Goal: Use online tool/utility: Use online tool/utility

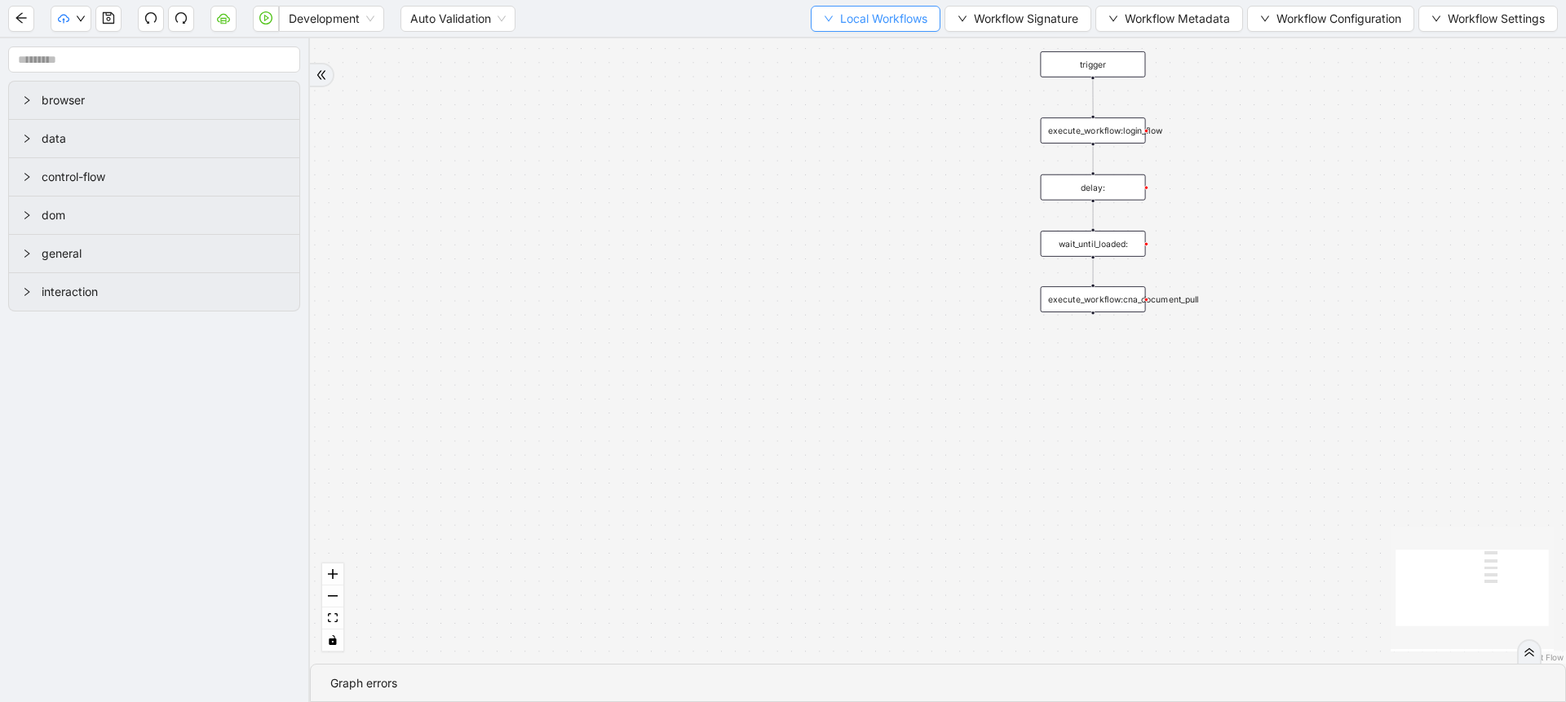
click at [846, 22] on span "Local Workflows" at bounding box center [883, 19] width 87 height 18
click at [835, 38] on li "Select" at bounding box center [868, 51] width 126 height 26
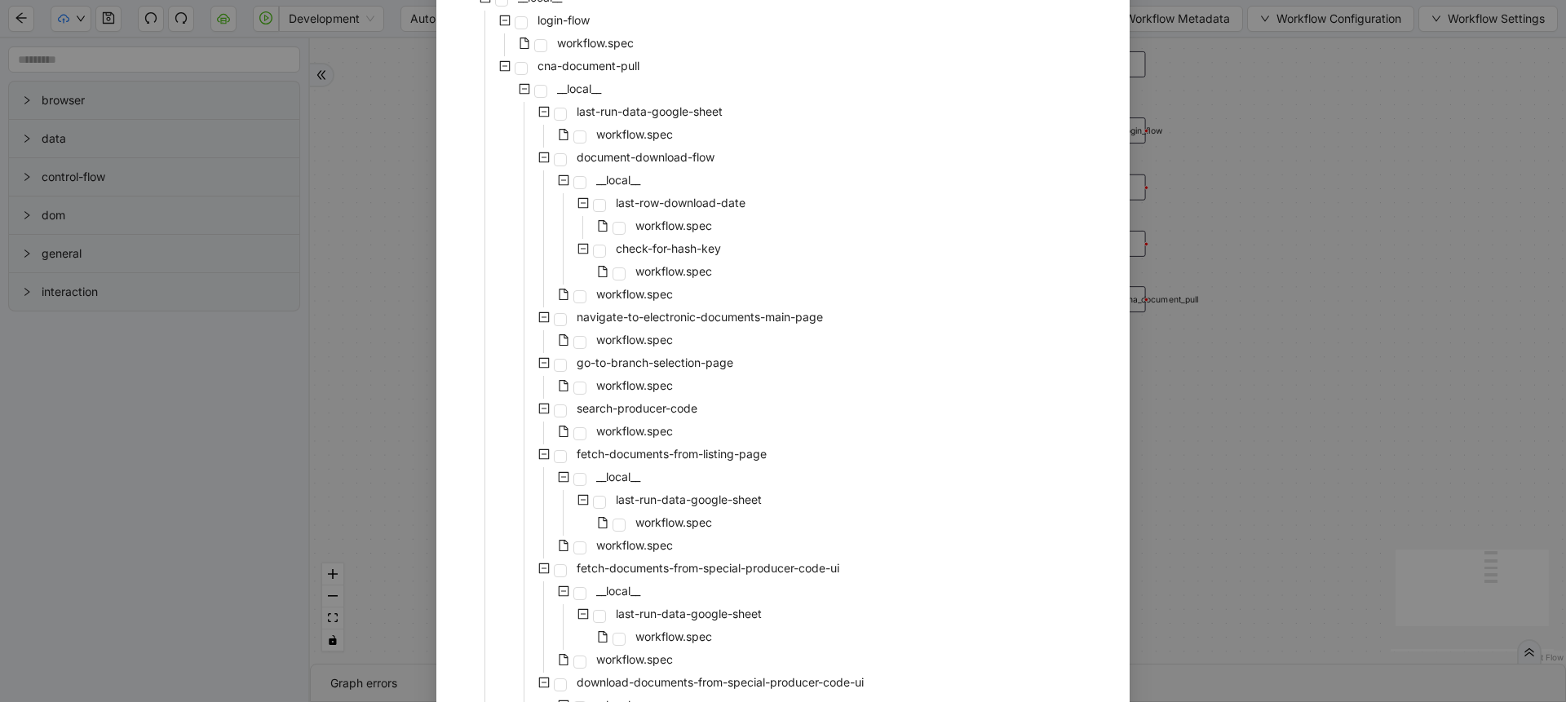
scroll to position [274, 0]
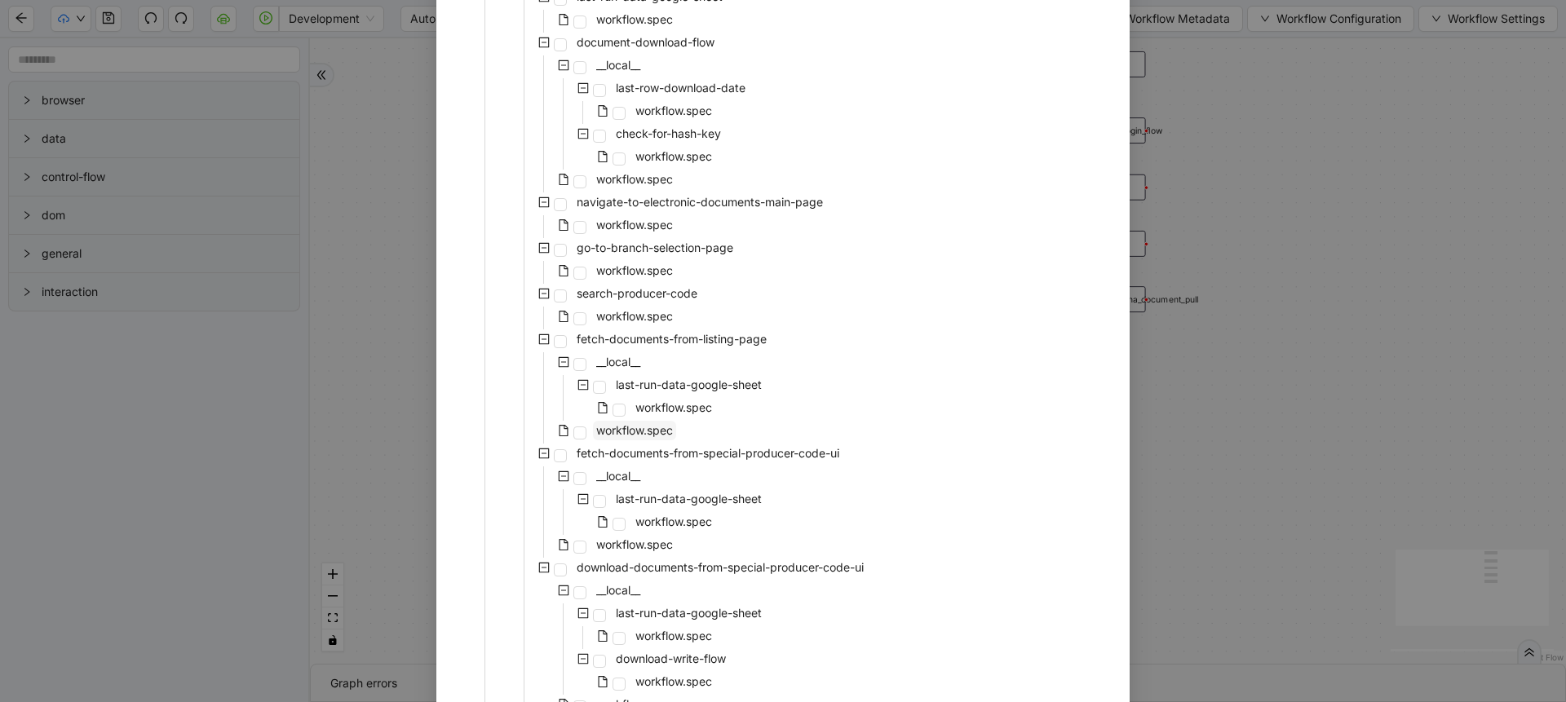
click at [654, 434] on span "workflow.spec" at bounding box center [634, 430] width 77 height 14
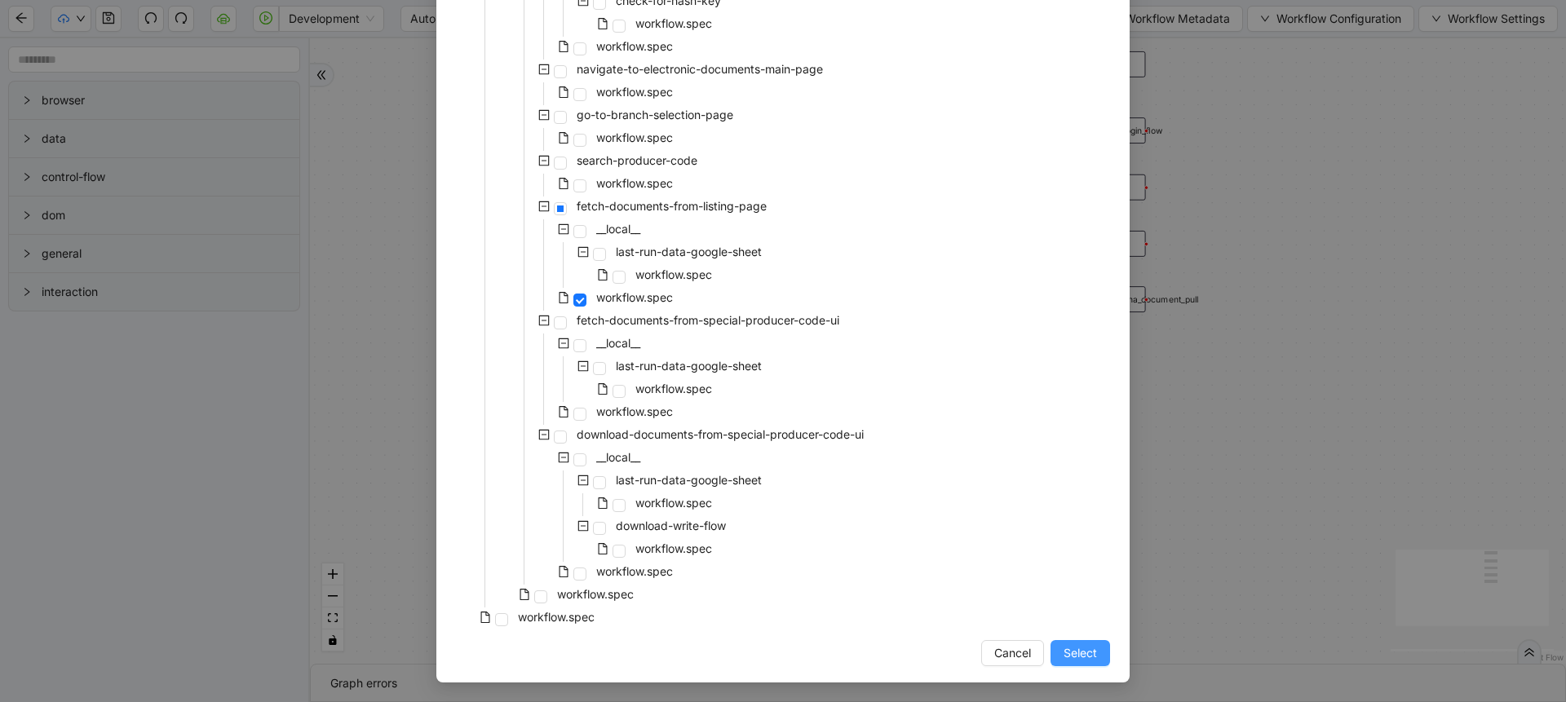
click at [1056, 653] on button "Select" at bounding box center [1081, 653] width 60 height 26
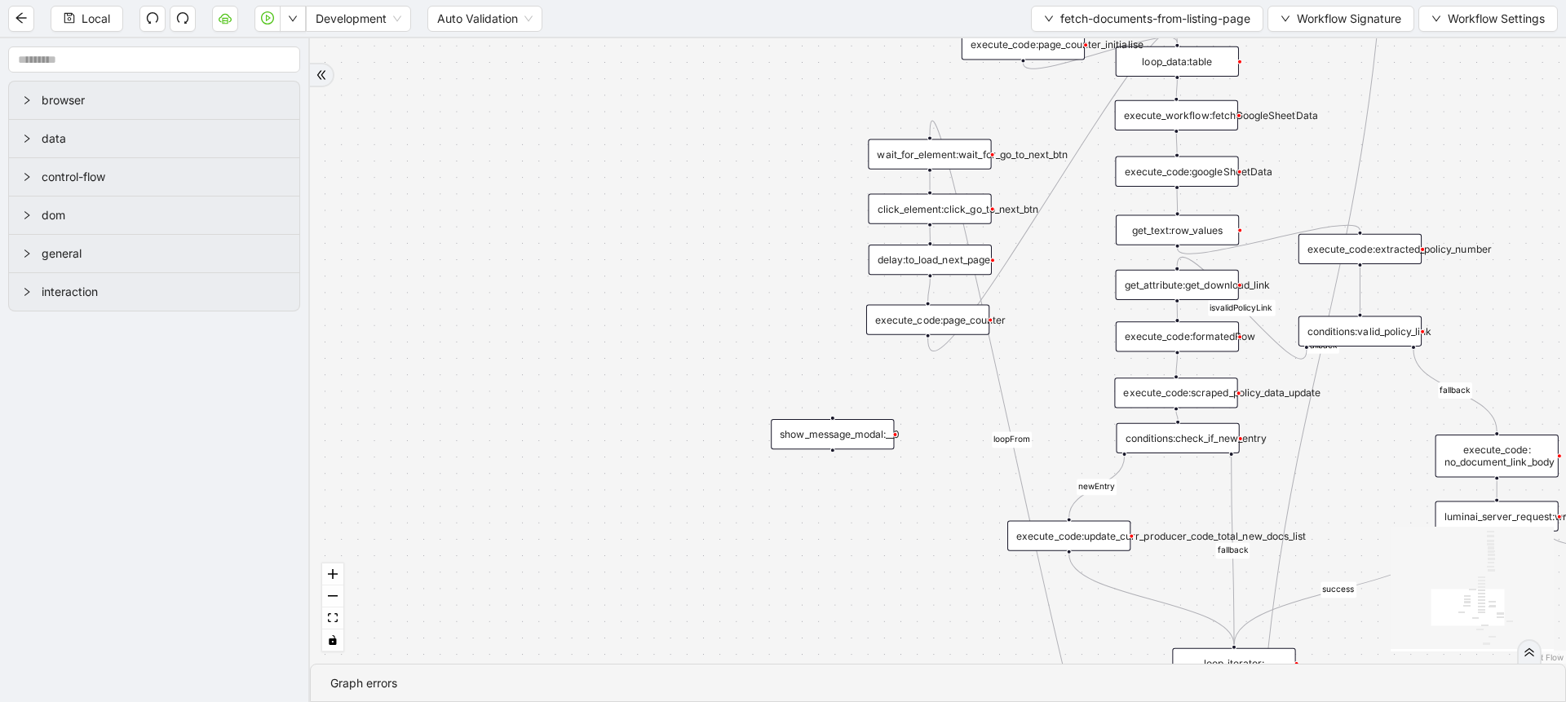
drag, startPoint x: 782, startPoint y: 277, endPoint x: 678, endPoint y: 84, distance: 219.7
click at [678, 84] on div "fallback At least 1 doc newEntry exitFrom fallback isvalidPolicyLink fallback f…" at bounding box center [938, 351] width 1256 height 626
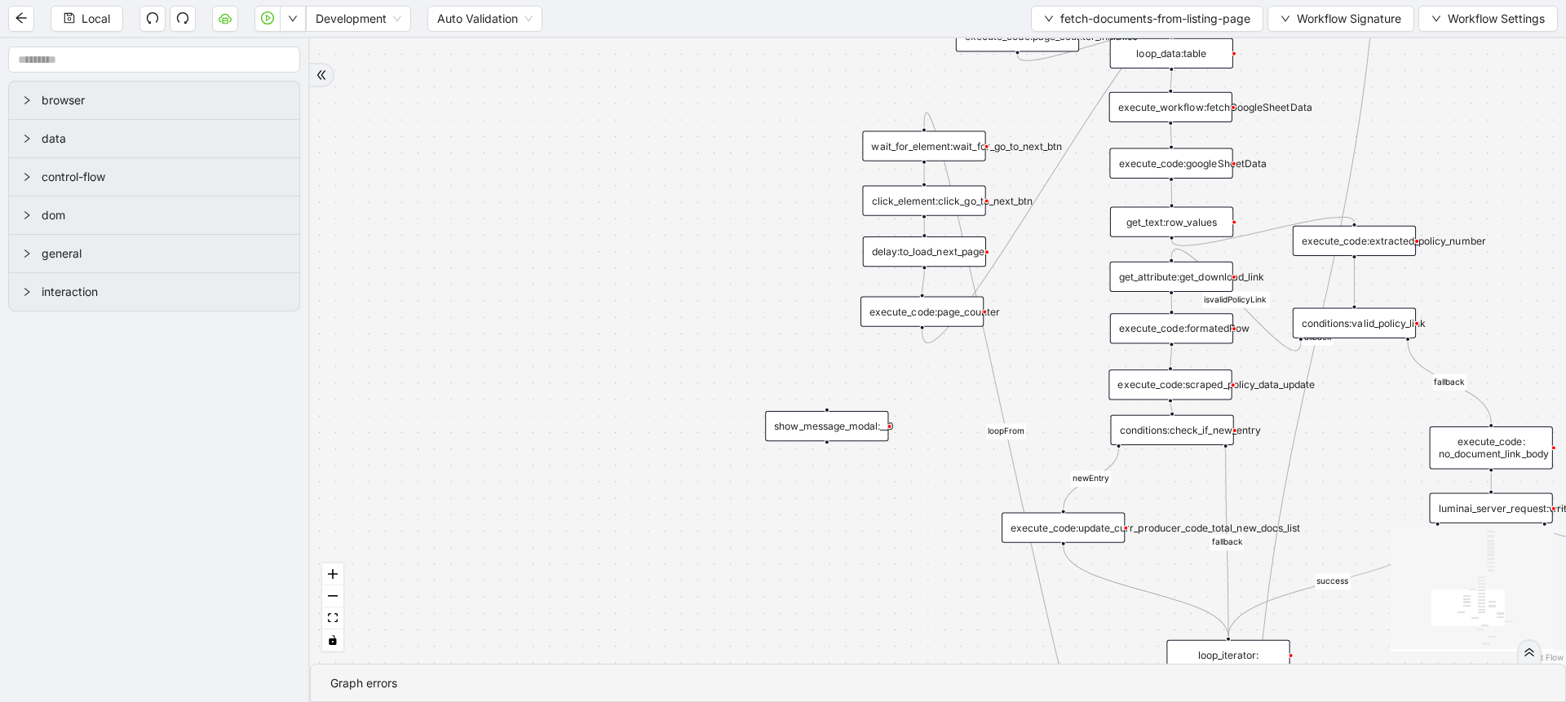
drag, startPoint x: 648, startPoint y: 285, endPoint x: 589, endPoint y: 218, distance: 89.0
click at [589, 218] on div "fallback At least 1 doc newEntry exitFrom fallback isvalidPolicyLink fallback f…" at bounding box center [938, 351] width 1256 height 626
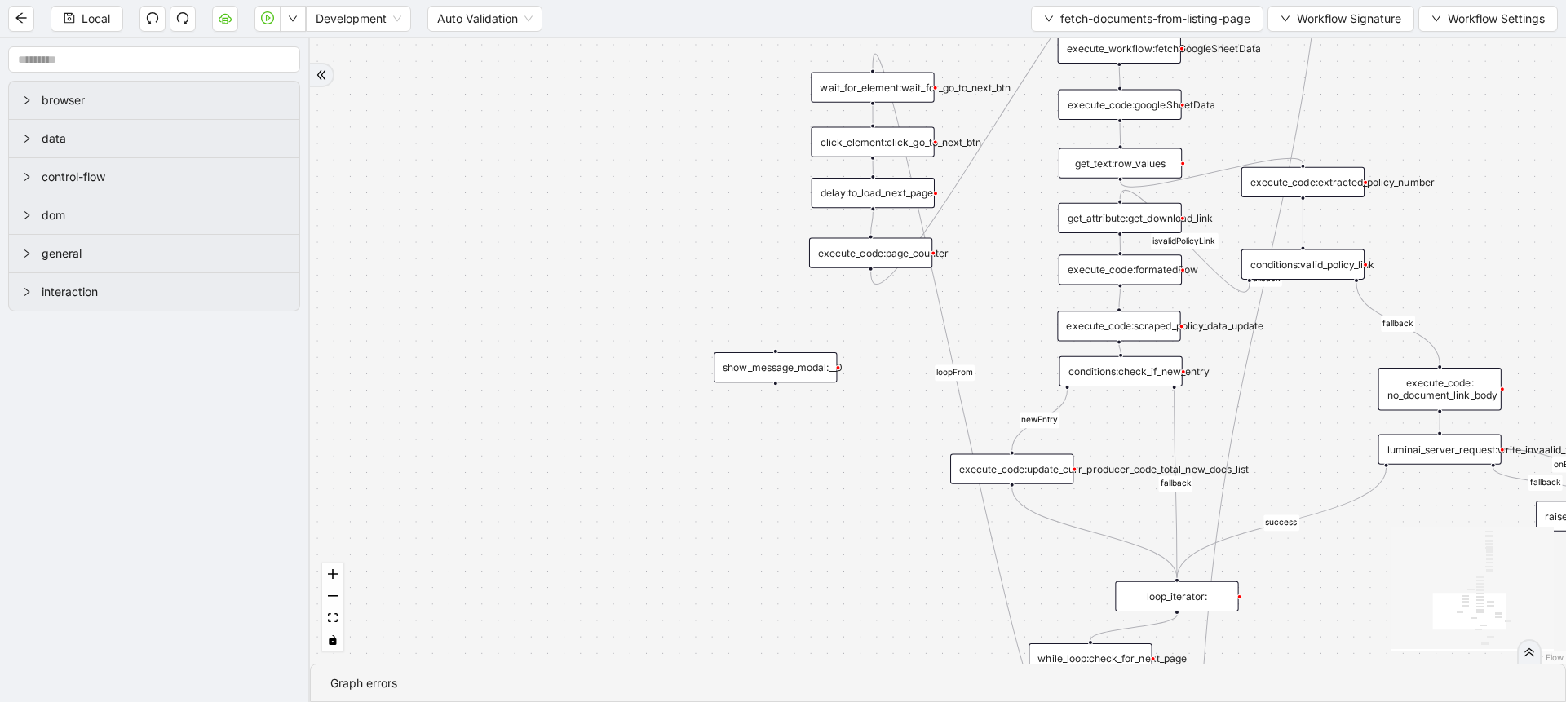
click at [1131, 316] on div "execute_code:scraped_policy_data_update" at bounding box center [1118, 326] width 123 height 30
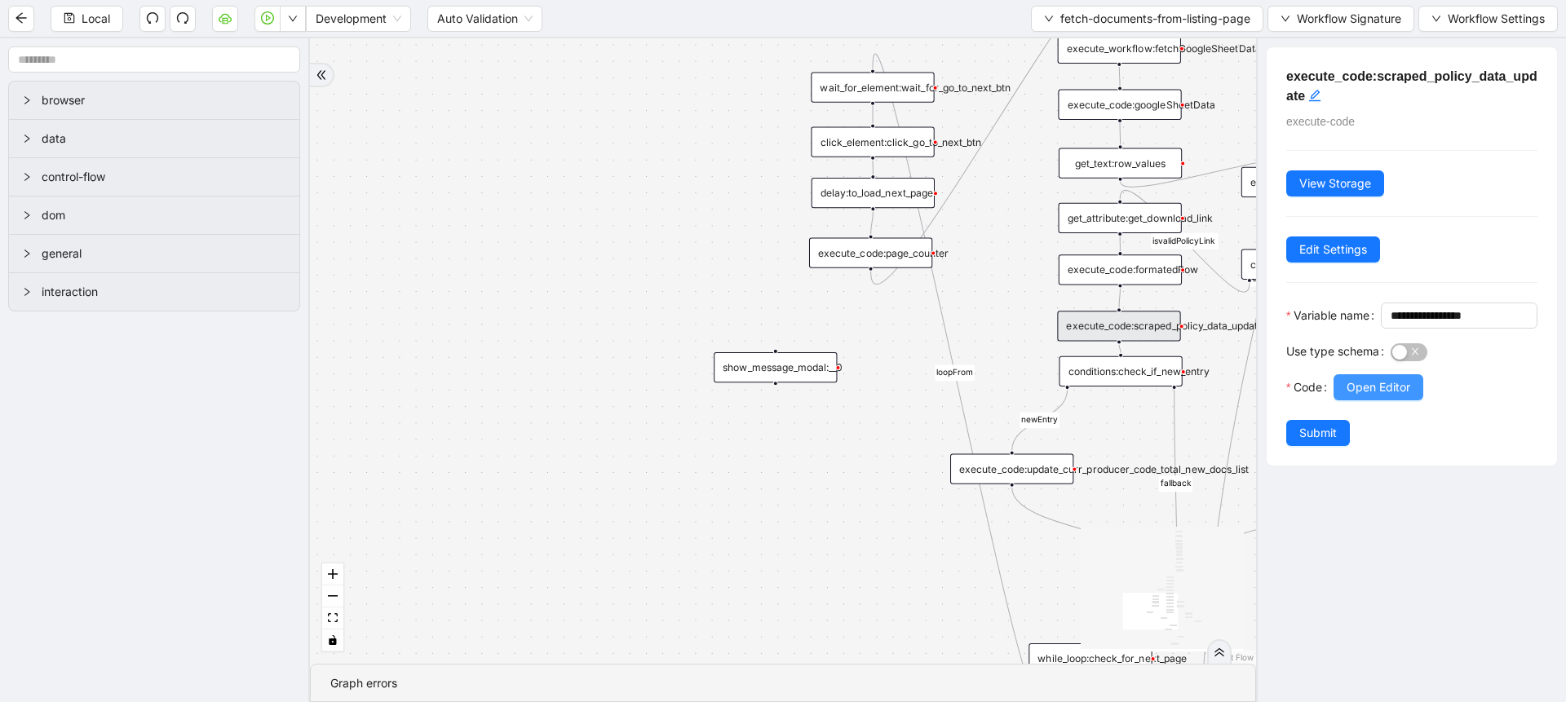
click at [1354, 396] on span "Open Editor" at bounding box center [1379, 387] width 64 height 18
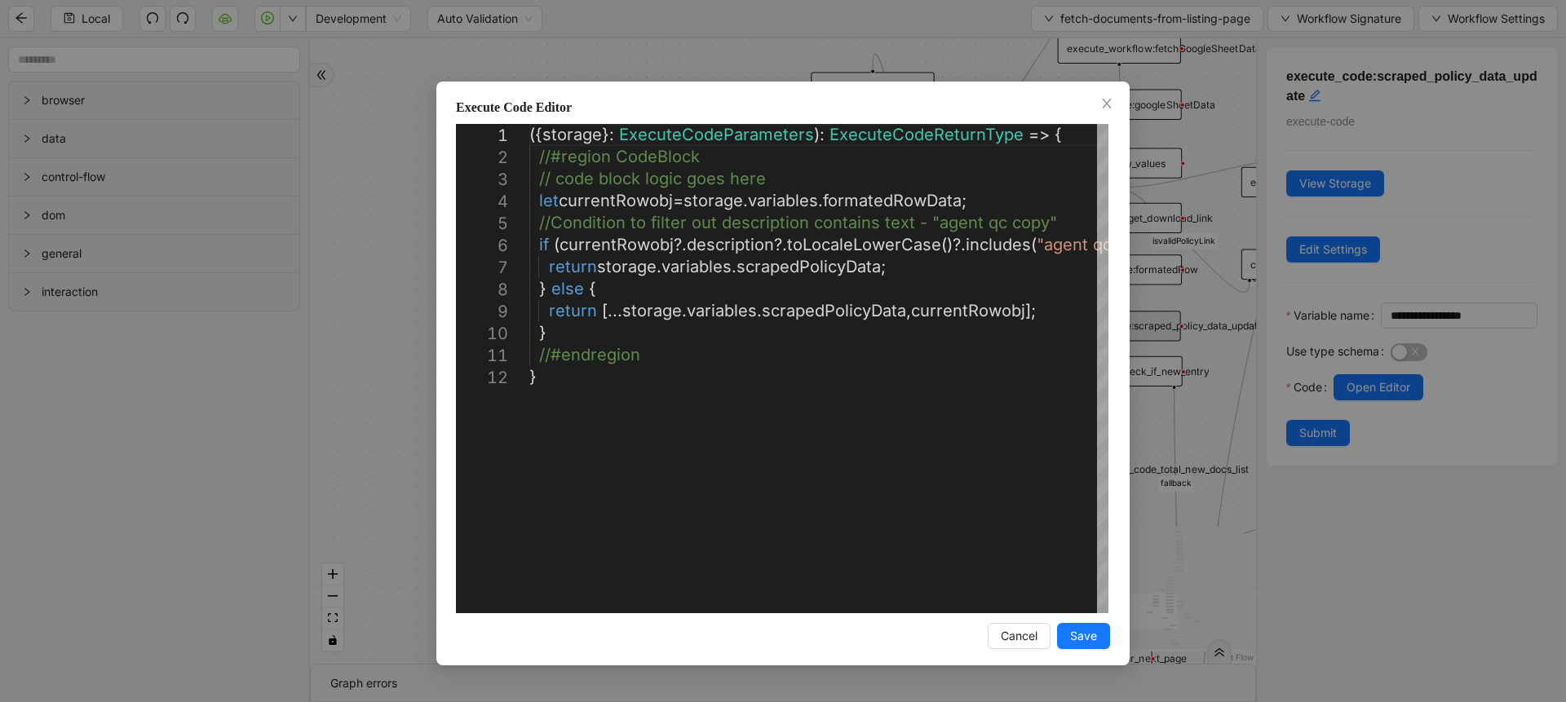
click at [369, 381] on div "Execute Code Editor 1 2 3 4 5 6 7 8 9 10 11 12 ({ storage }: ExecuteCodeParamet…" at bounding box center [783, 351] width 1566 height 702
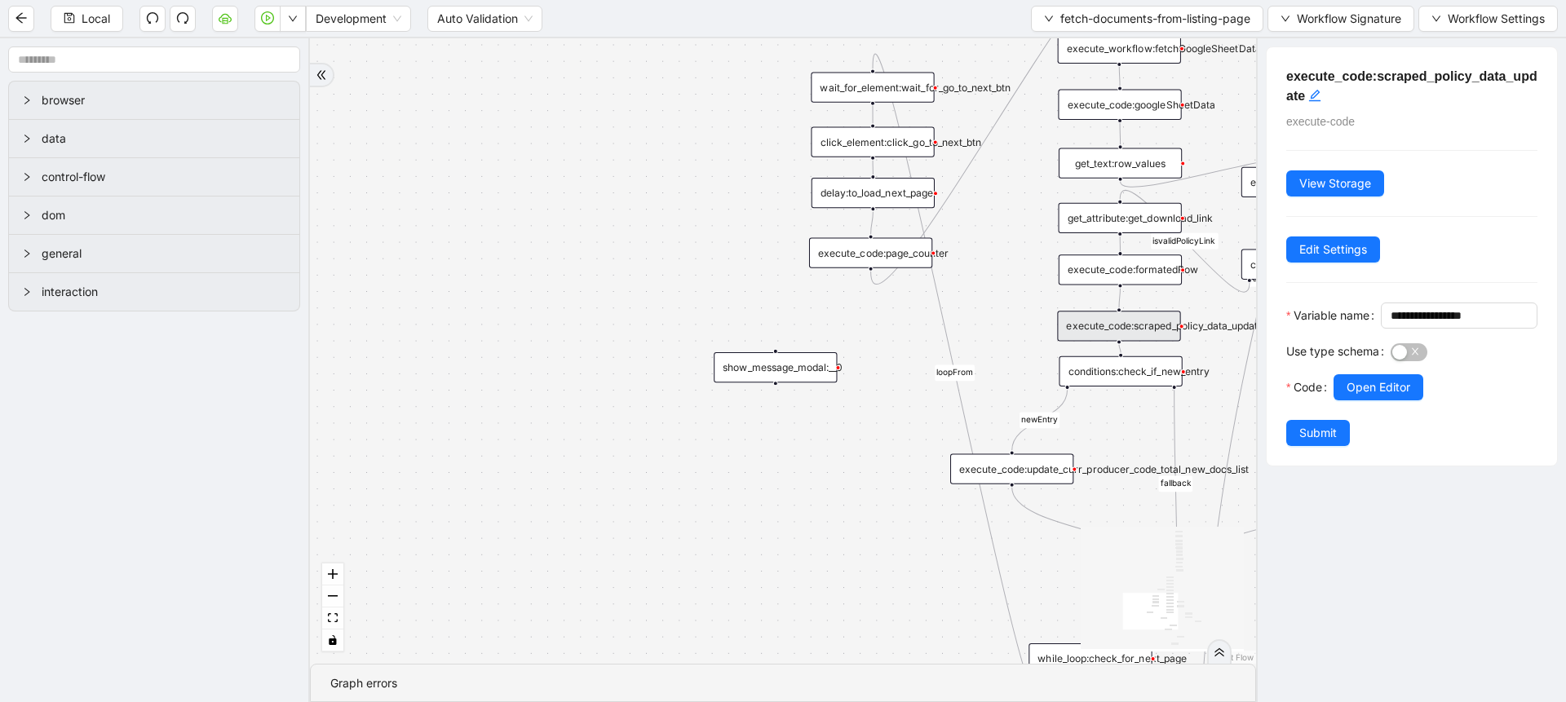
click at [608, 446] on div "fallback At least 1 doc newEntry exitFrom fallback isvalidPolicyLink fallback f…" at bounding box center [783, 351] width 946 height 626
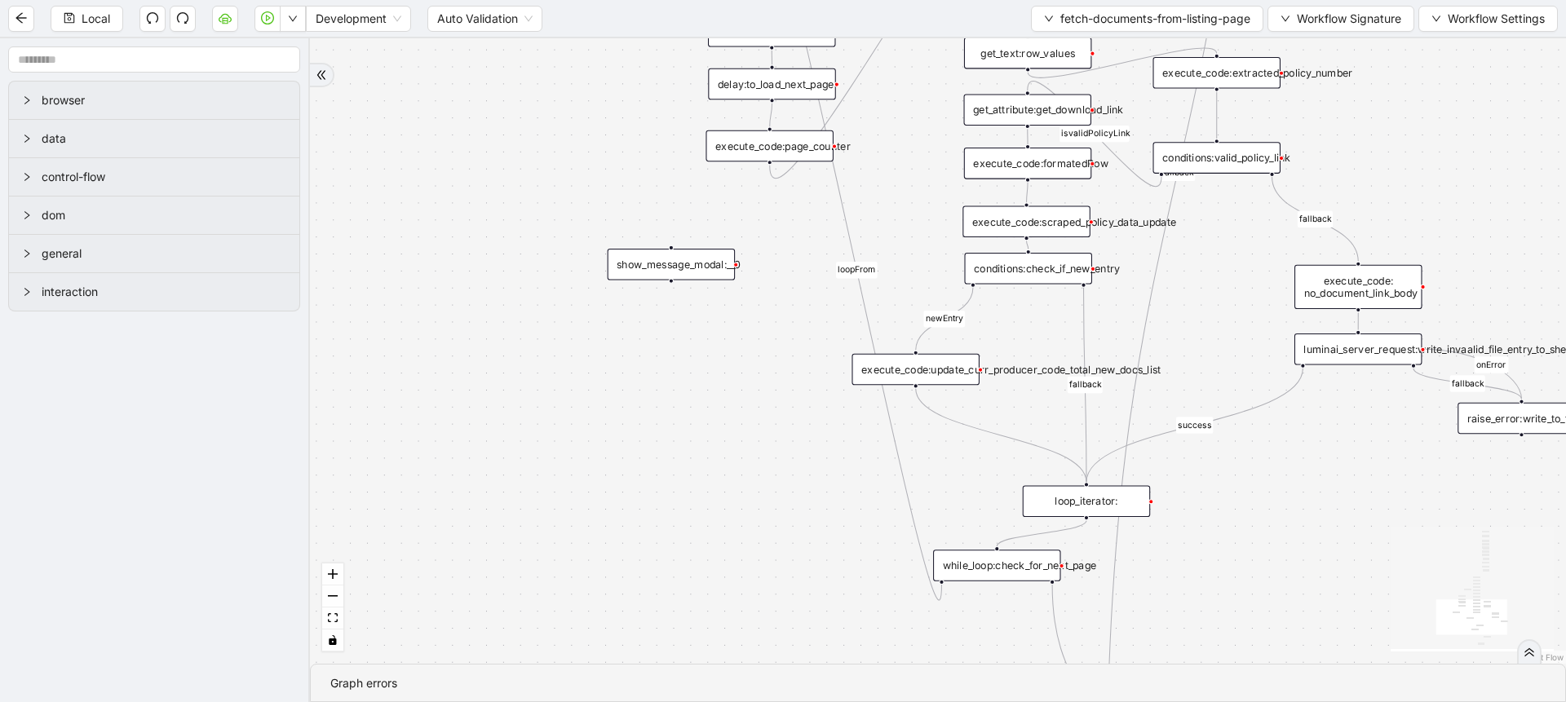
drag, startPoint x: 608, startPoint y: 446, endPoint x: 498, endPoint y: 346, distance: 149.0
click at [498, 346] on div "fallback At least 1 doc newEntry exitFrom fallback isvalidPolicyLink fallback f…" at bounding box center [938, 351] width 1256 height 626
click at [951, 365] on div "execute_code:update_curr_producer_code_total_new_docs_list" at bounding box center [915, 370] width 127 height 32
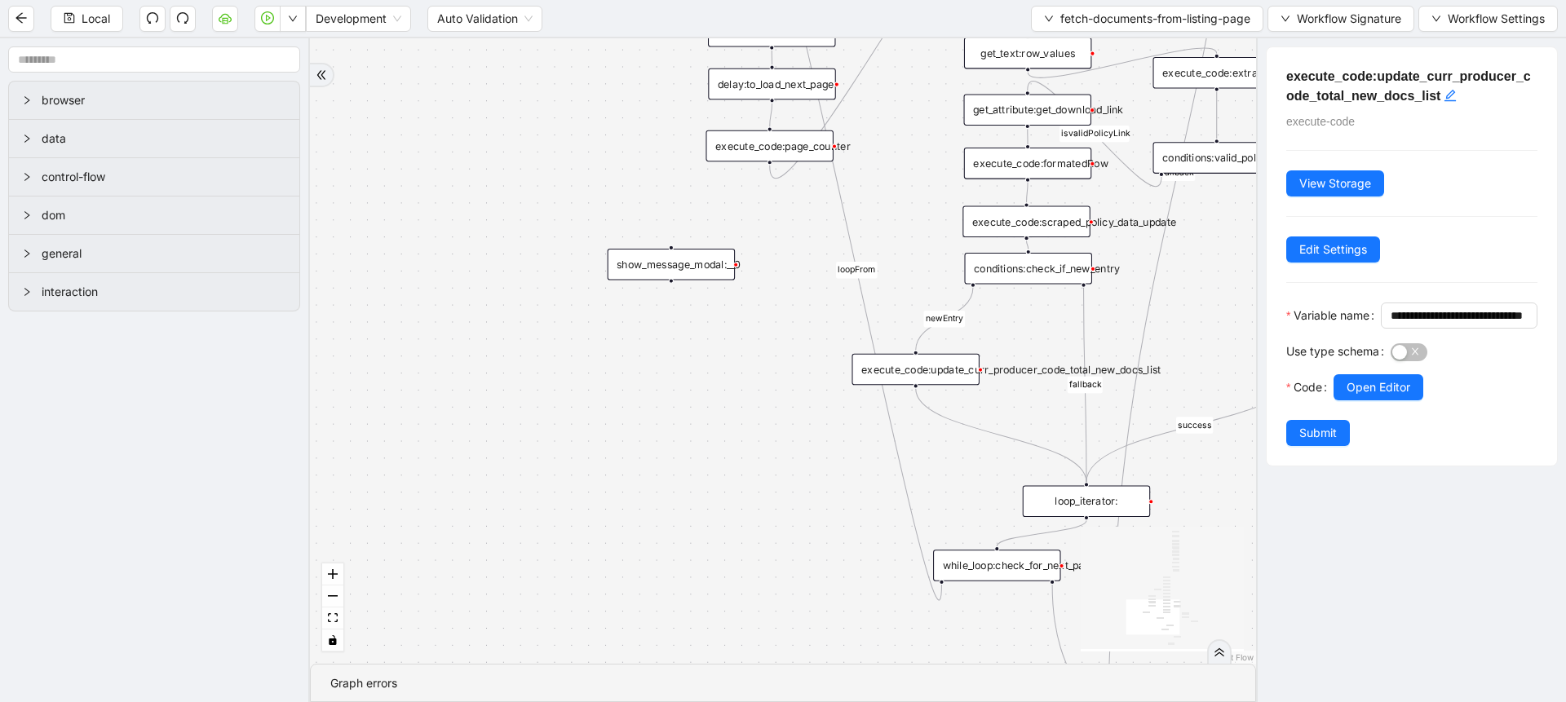
click at [1060, 263] on div "conditions:check_if_new_entry" at bounding box center [1027, 269] width 127 height 32
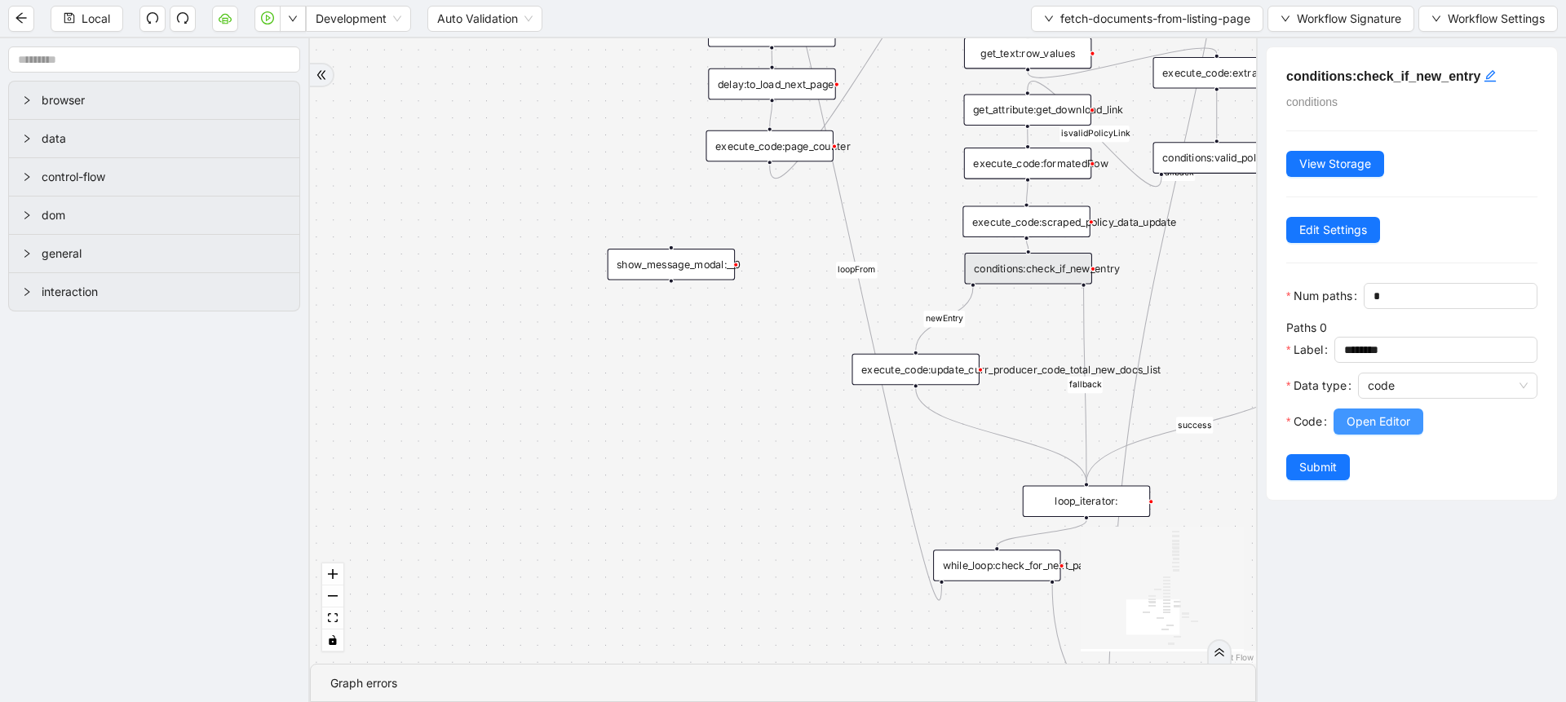
click at [1361, 435] on button "Open Editor" at bounding box center [1379, 422] width 90 height 26
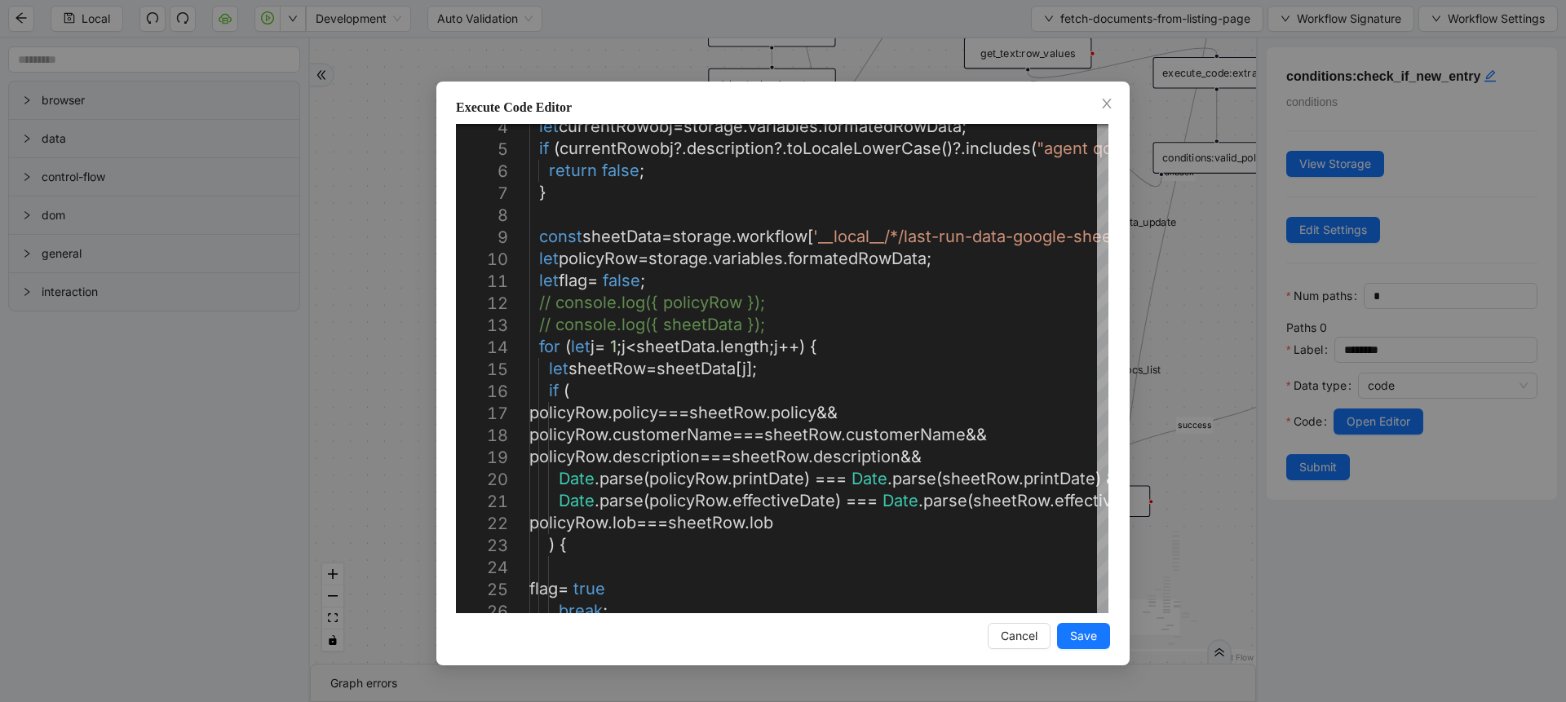
click at [1225, 339] on div "Execute Code Editor 17 18 19 20 21 22 23 24 25 26 16 15 14 13 12 11 10 9 8 7 6 …" at bounding box center [783, 351] width 1566 height 702
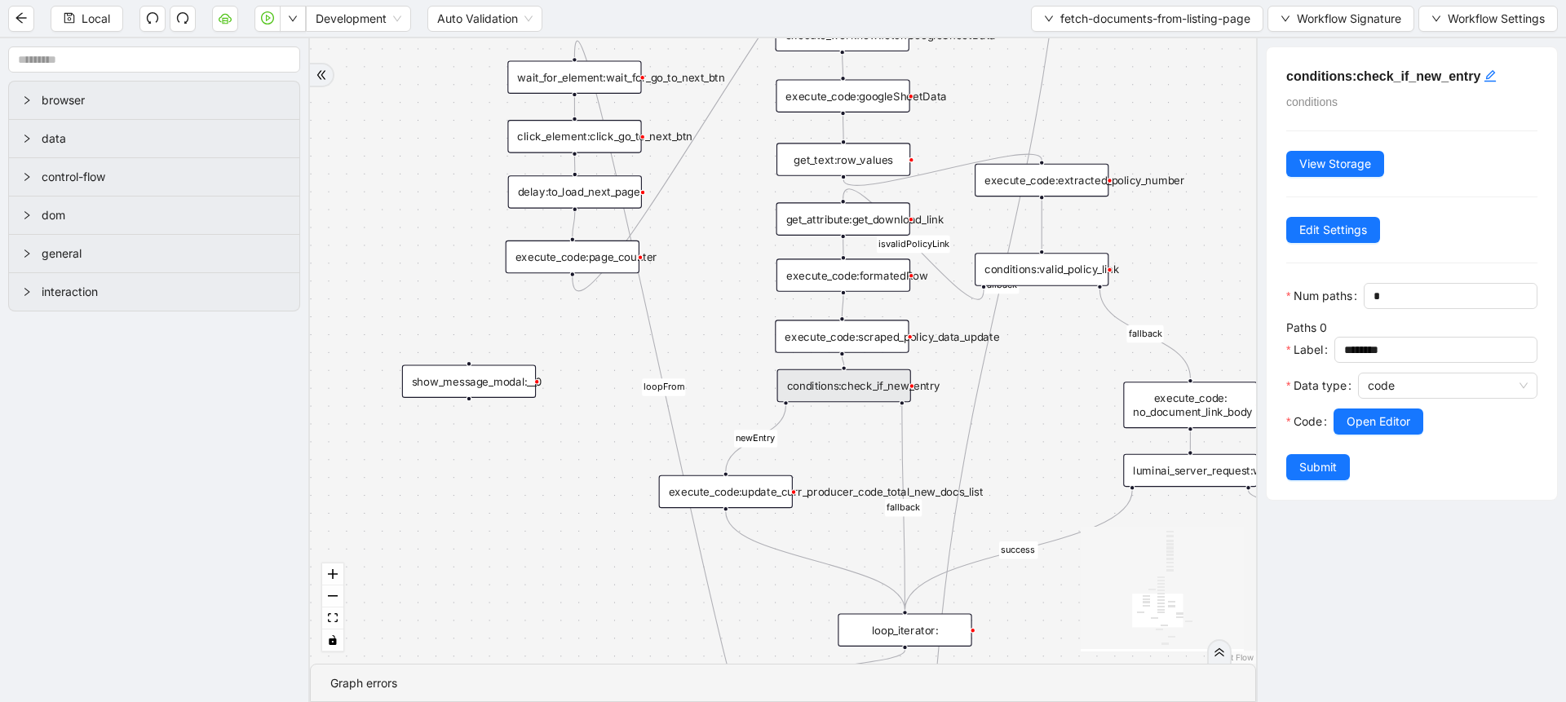
drag, startPoint x: 1225, startPoint y: 339, endPoint x: 1051, endPoint y: 460, distance: 212.2
click at [1051, 460] on div "fallback At least 1 doc newEntry exitFrom fallback isvalidPolicyLink fallback f…" at bounding box center [783, 351] width 946 height 626
click at [863, 323] on div "execute_code:scraped_policy_data_update" at bounding box center [842, 336] width 134 height 33
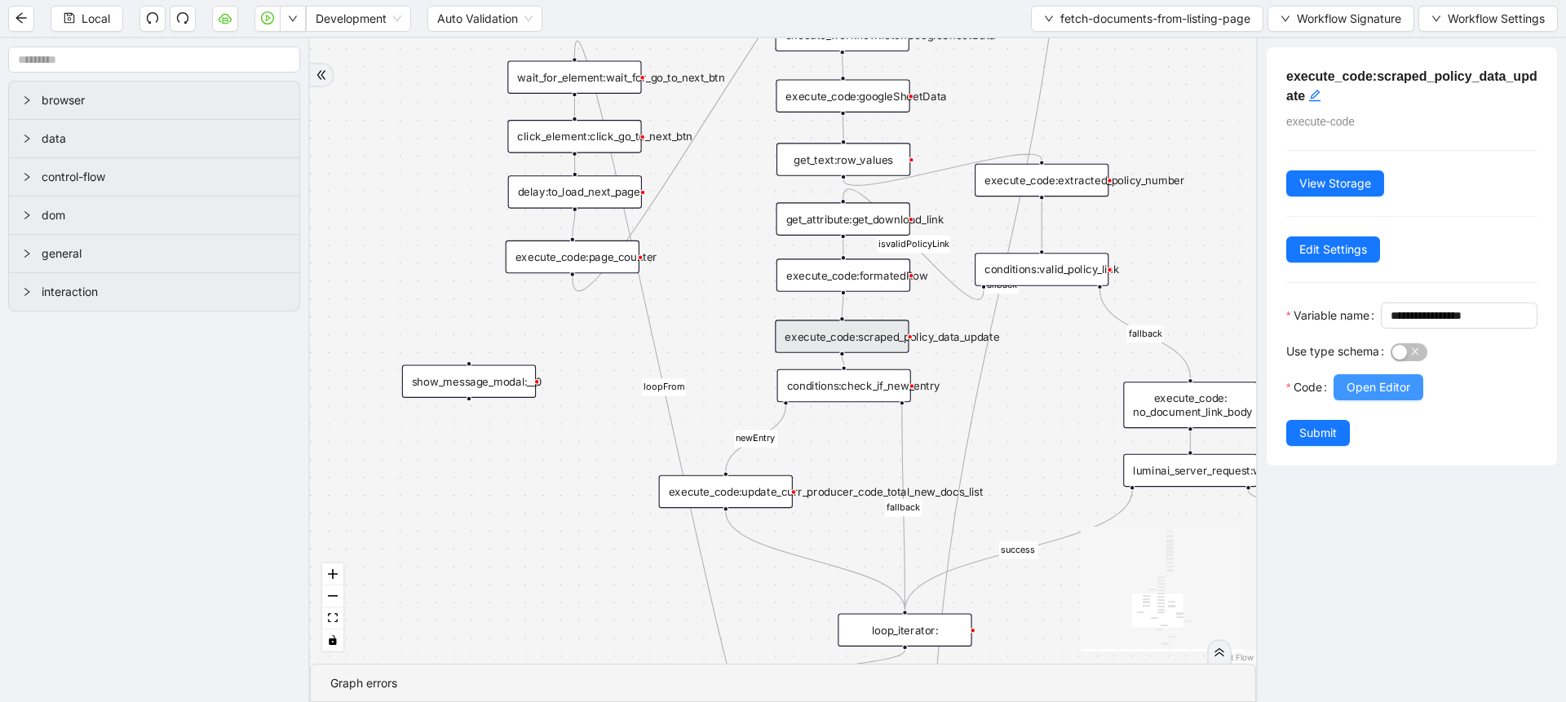
click at [1361, 401] on button "Open Editor" at bounding box center [1379, 387] width 90 height 26
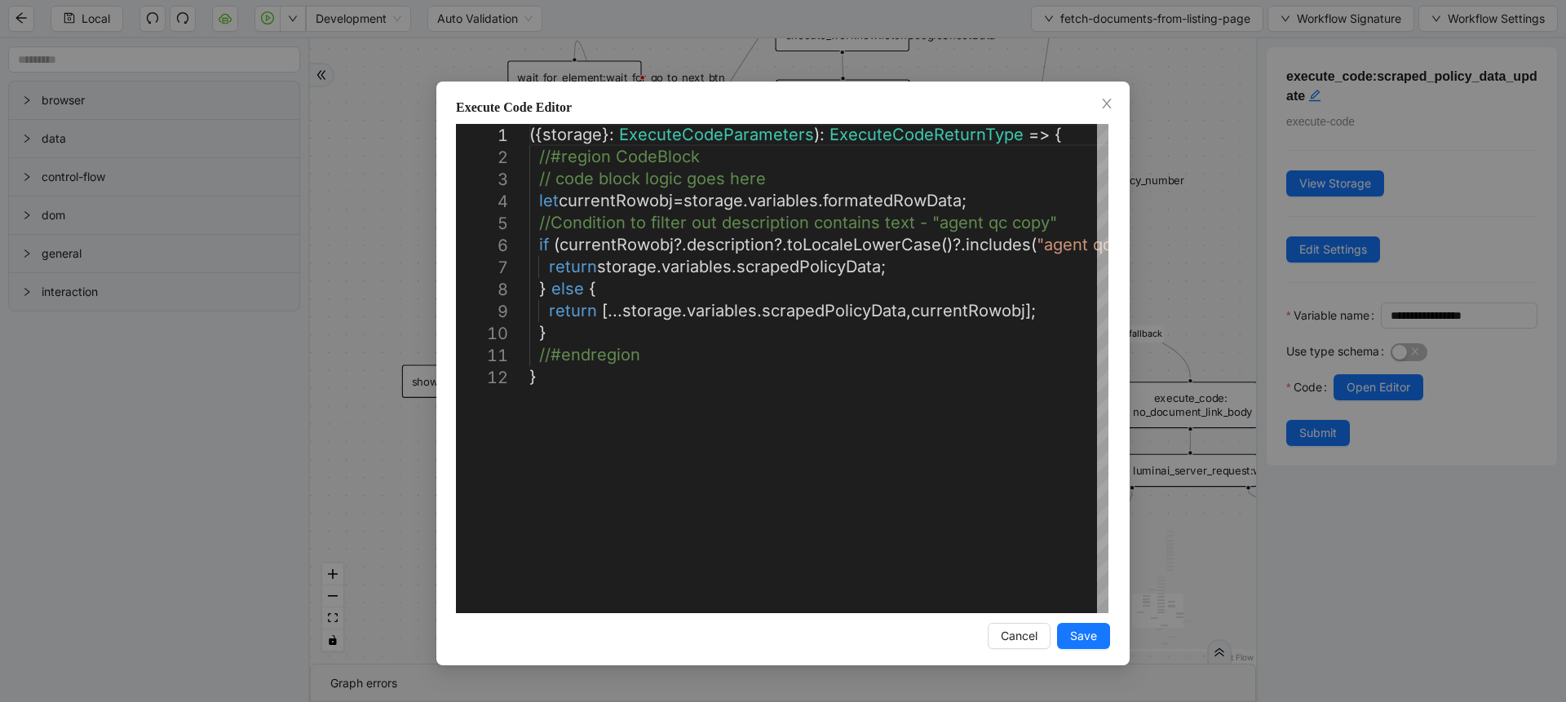
click at [1219, 367] on div "Execute Code Editor 1 2 3 4 5 6 7 8 9 10 11 12 ({ storage }: ExecuteCodeParamet…" at bounding box center [783, 351] width 1566 height 702
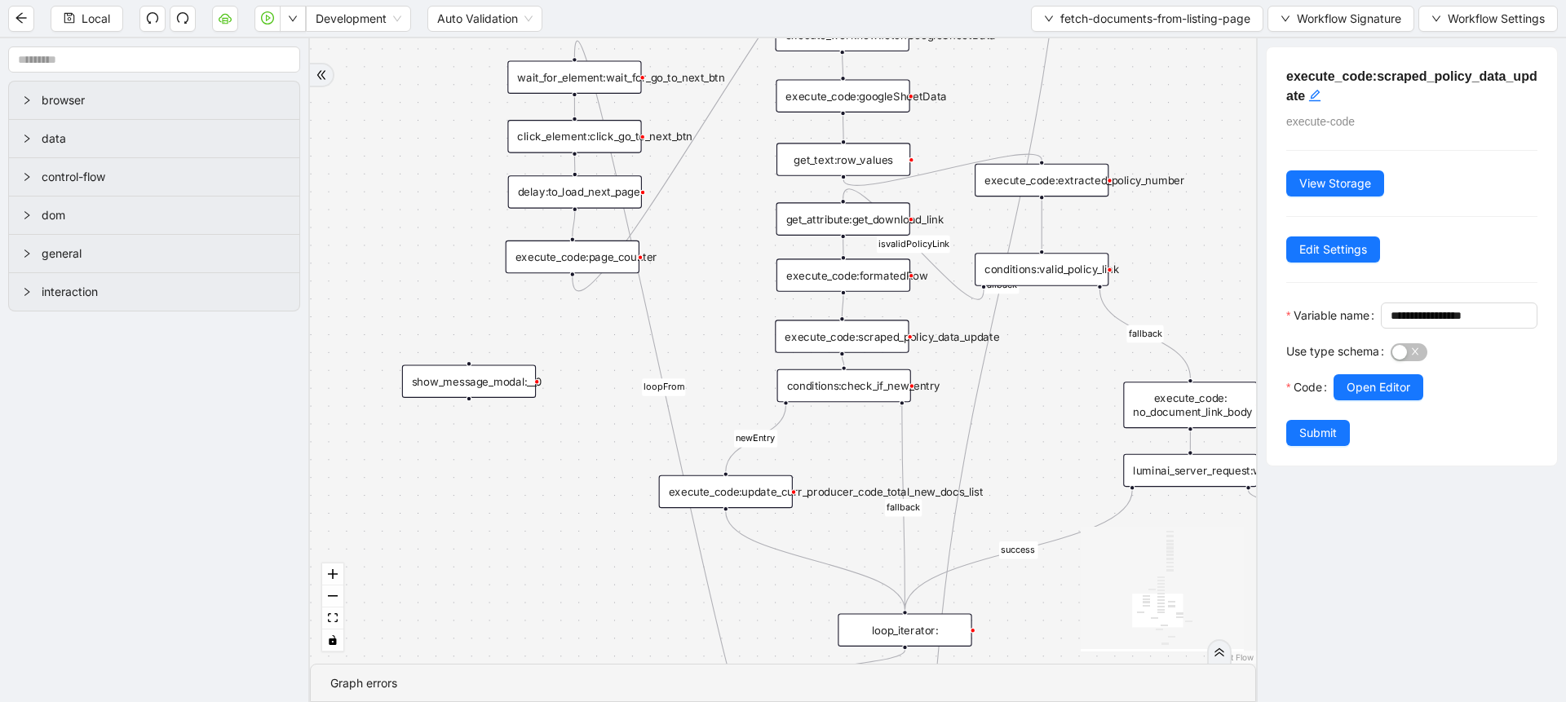
click at [741, 476] on div "execute_code:update_curr_producer_code_total_new_docs_list" at bounding box center [726, 492] width 134 height 33
click at [1339, 401] on button "Open Editor" at bounding box center [1379, 387] width 90 height 26
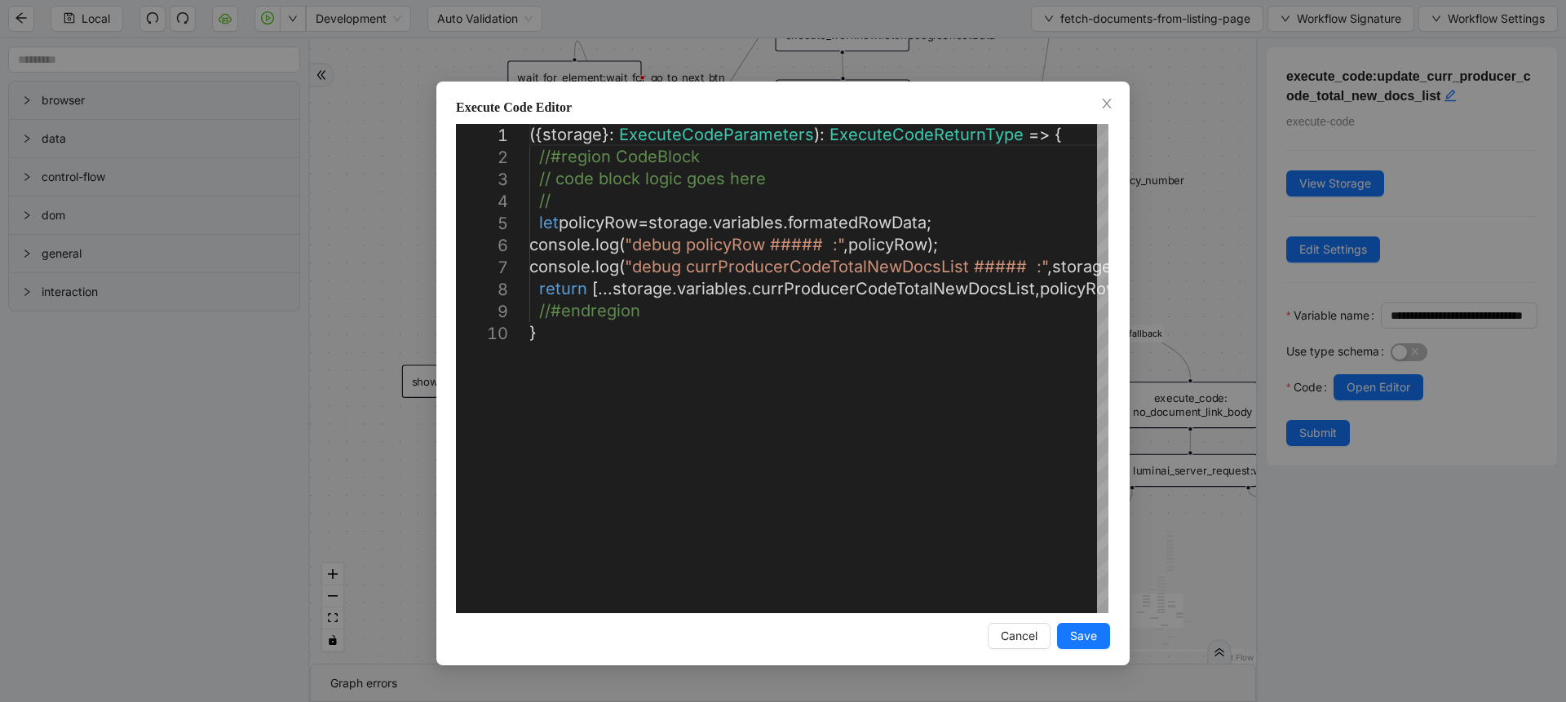
click at [1226, 226] on div "**********" at bounding box center [783, 351] width 1566 height 702
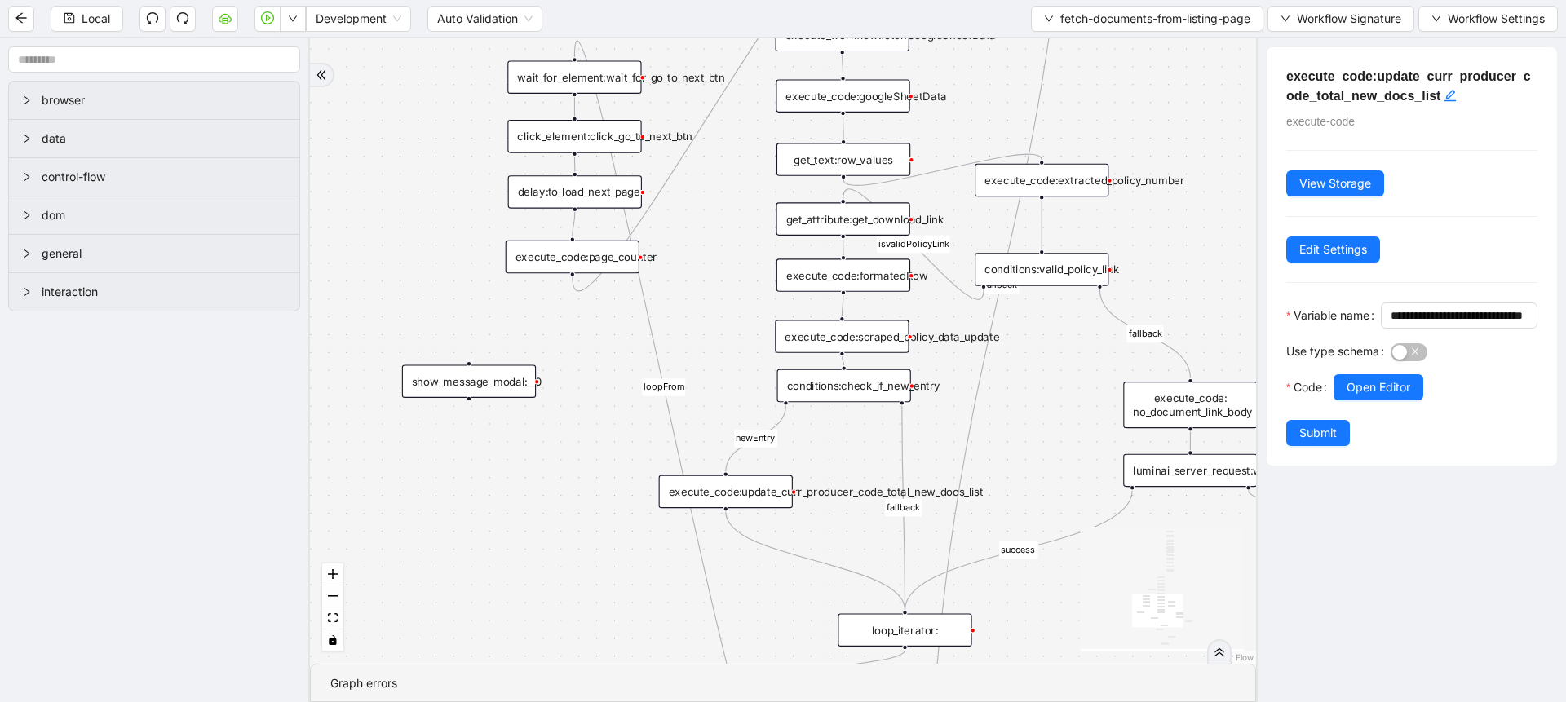
click at [862, 277] on div "execute_code:formatedRow" at bounding box center [844, 275] width 134 height 33
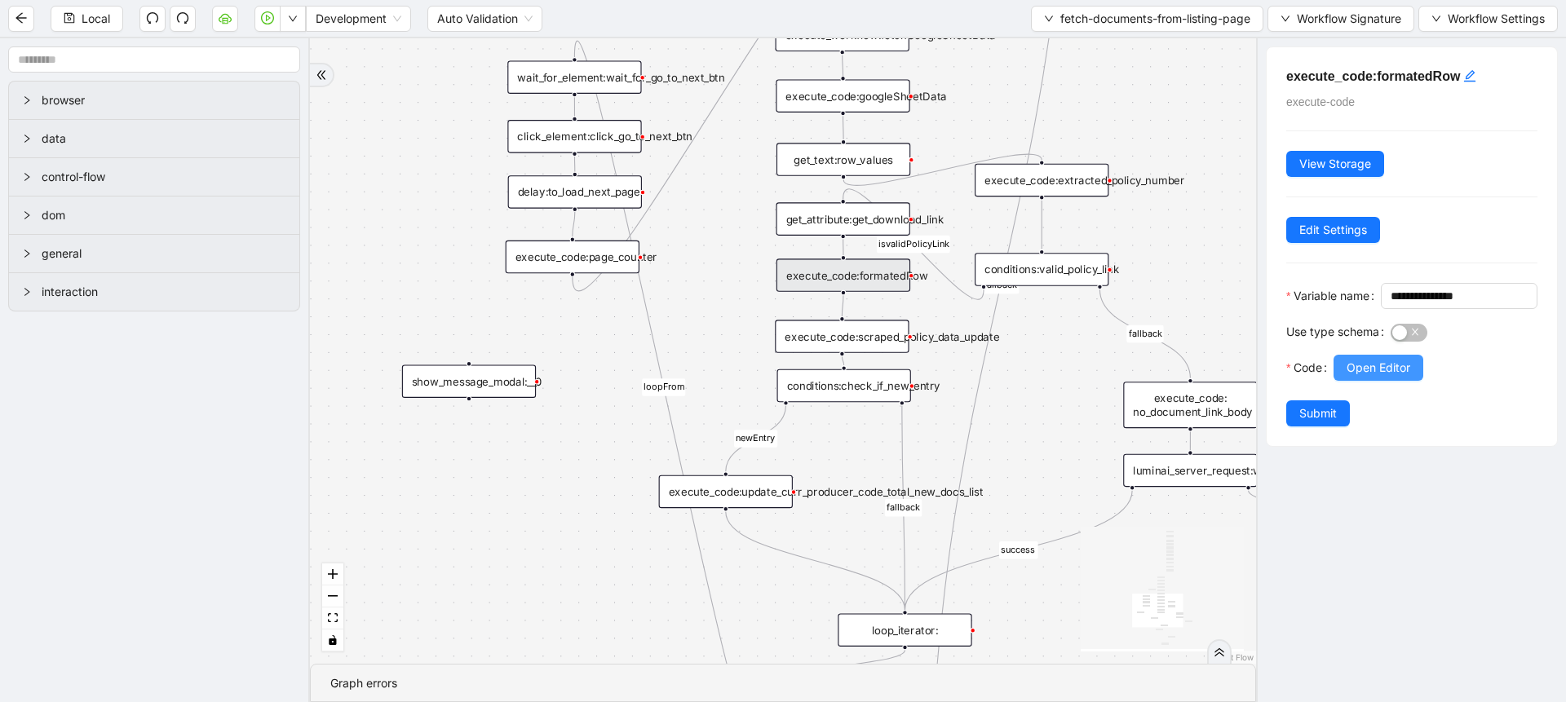
click at [1360, 377] on span "Open Editor" at bounding box center [1379, 368] width 64 height 18
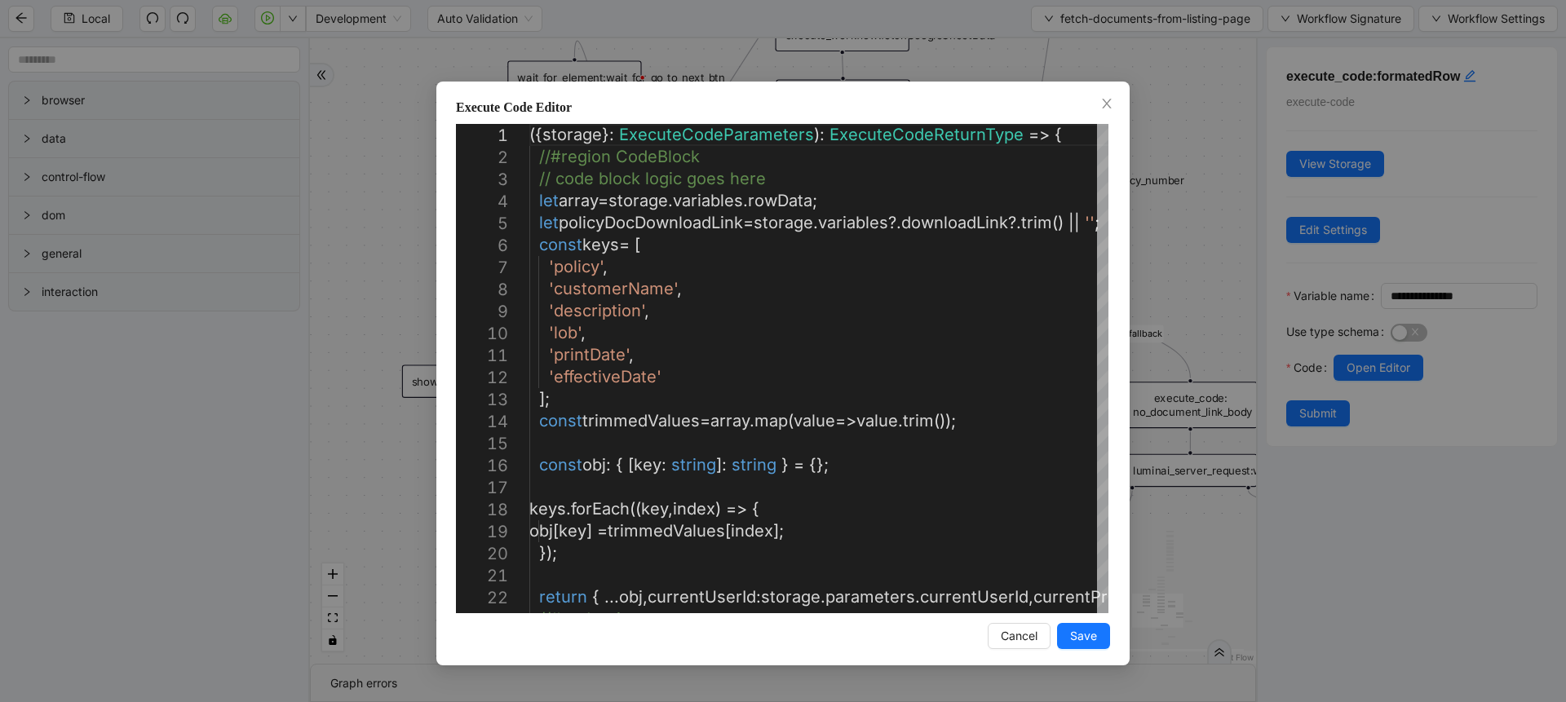
click at [1184, 316] on div "Execute Code Editor 1 2 3 4 5 6 7 8 9 10 11 12 13 14 15 16 17 18 19 20 21 22 23…" at bounding box center [783, 351] width 1566 height 702
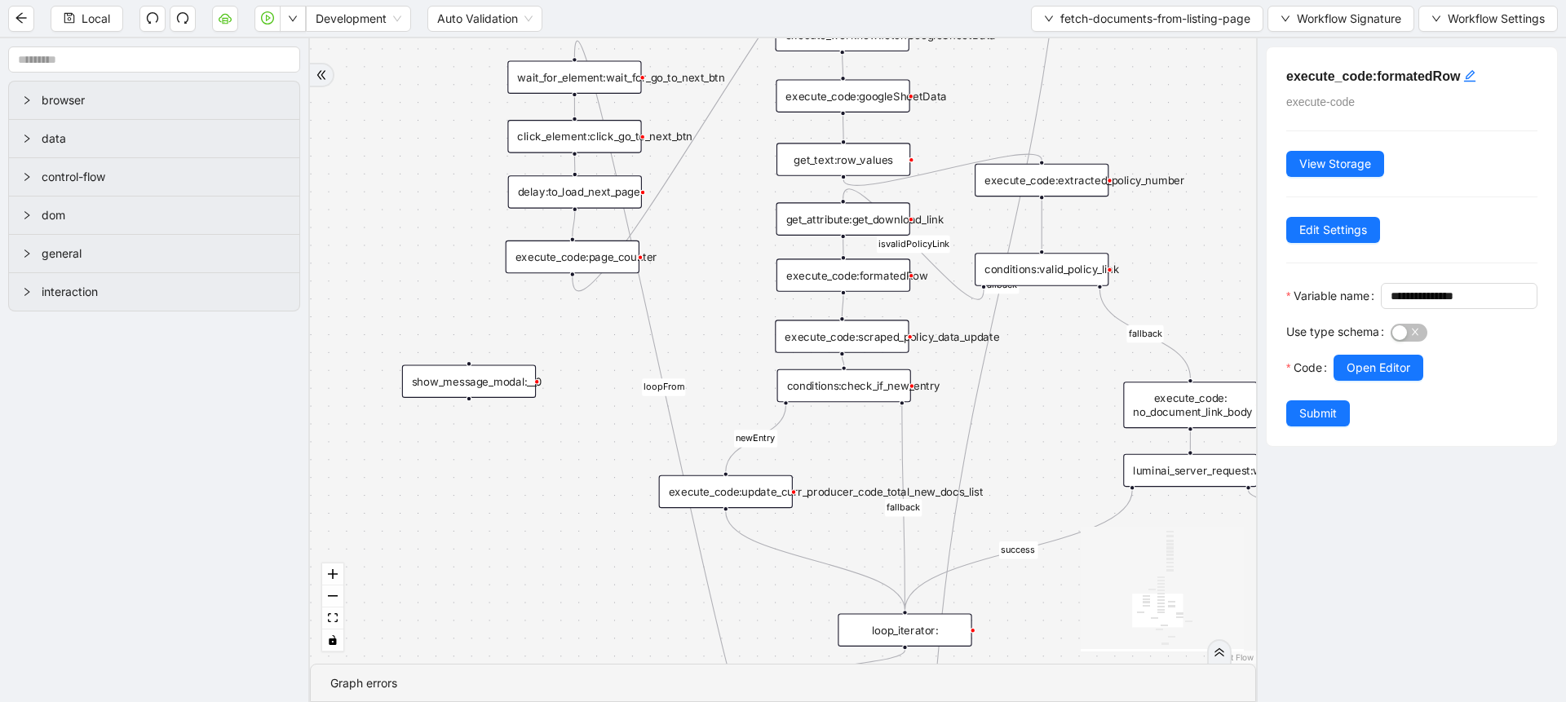
click at [861, 346] on div "execute_code:scraped_policy_data_update" at bounding box center [842, 336] width 134 height 33
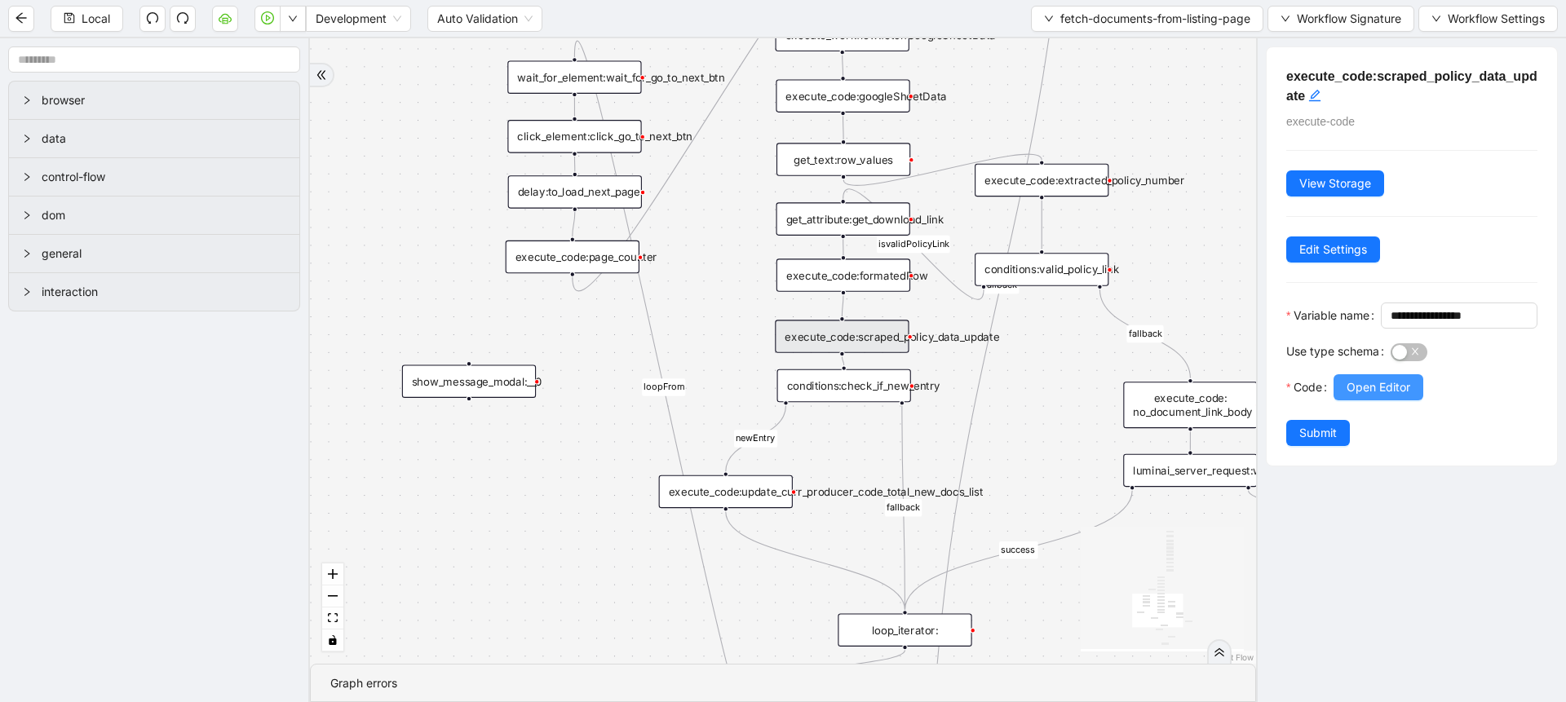
click at [1342, 401] on button "Open Editor" at bounding box center [1379, 387] width 90 height 26
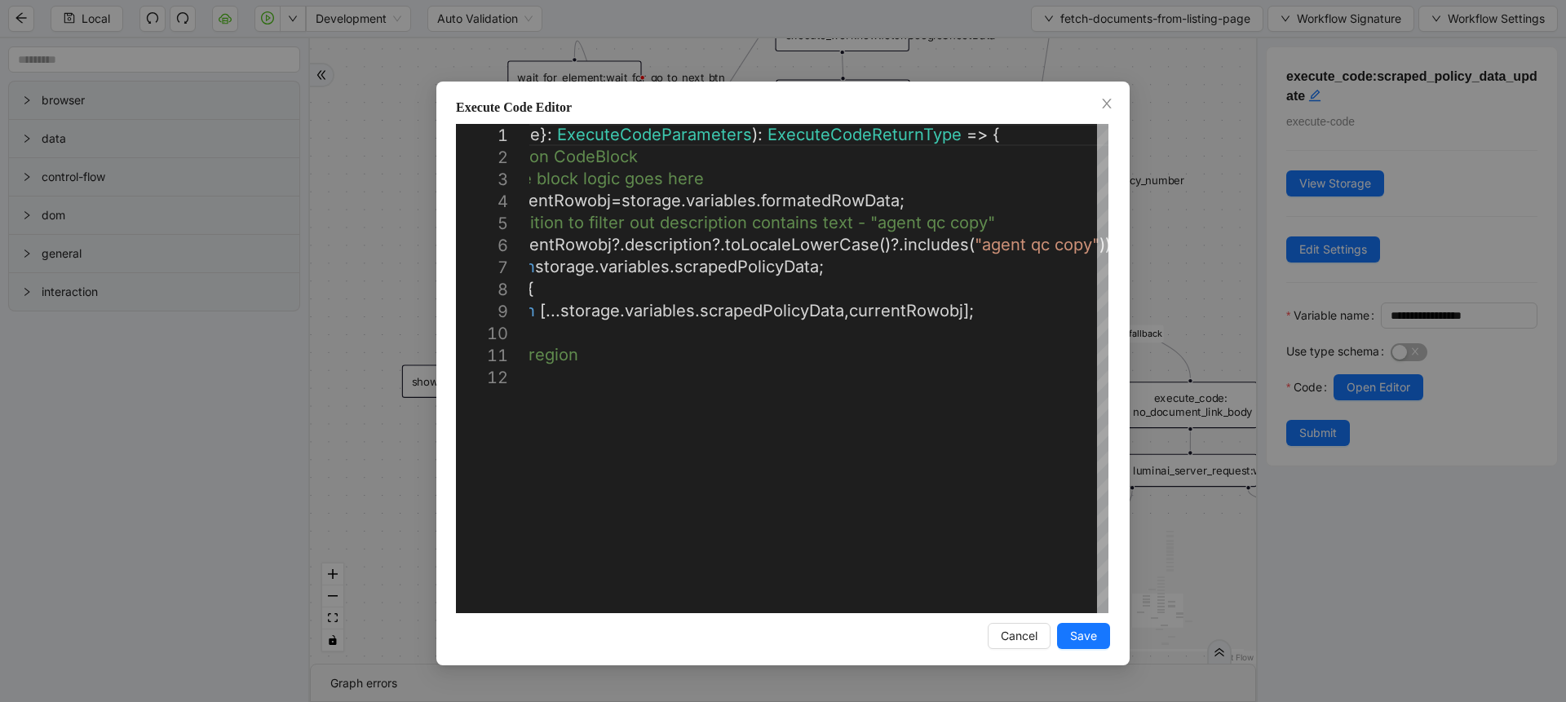
click at [1194, 315] on div "Execute Code Editor 1 2 3 4 5 6 7 8 9 10 11 12 ({ storage }: ExecuteCodeParamet…" at bounding box center [783, 351] width 1566 height 702
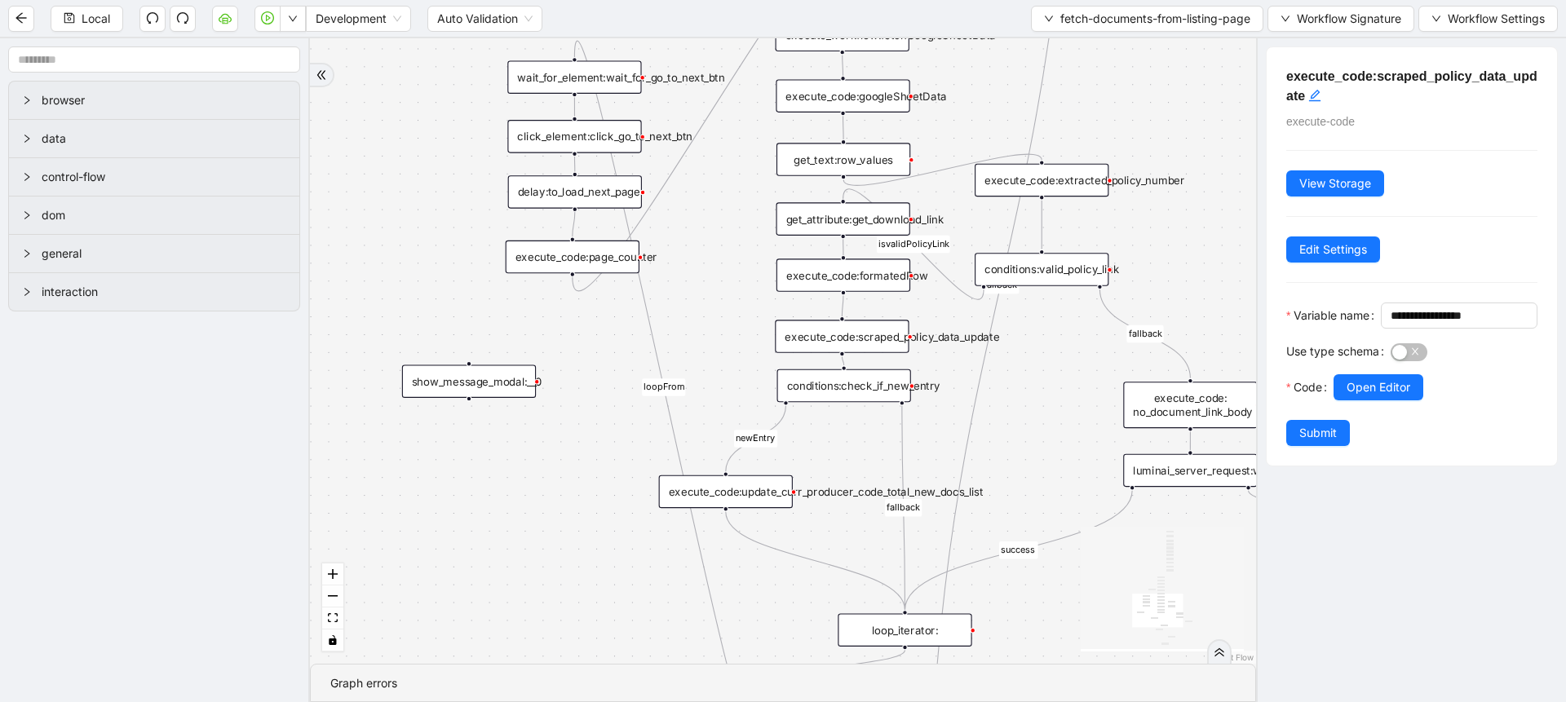
click at [728, 492] on div "execute_code:update_curr_producer_code_total_new_docs_list" at bounding box center [726, 492] width 134 height 33
click at [1342, 401] on button "Open Editor" at bounding box center [1379, 387] width 90 height 26
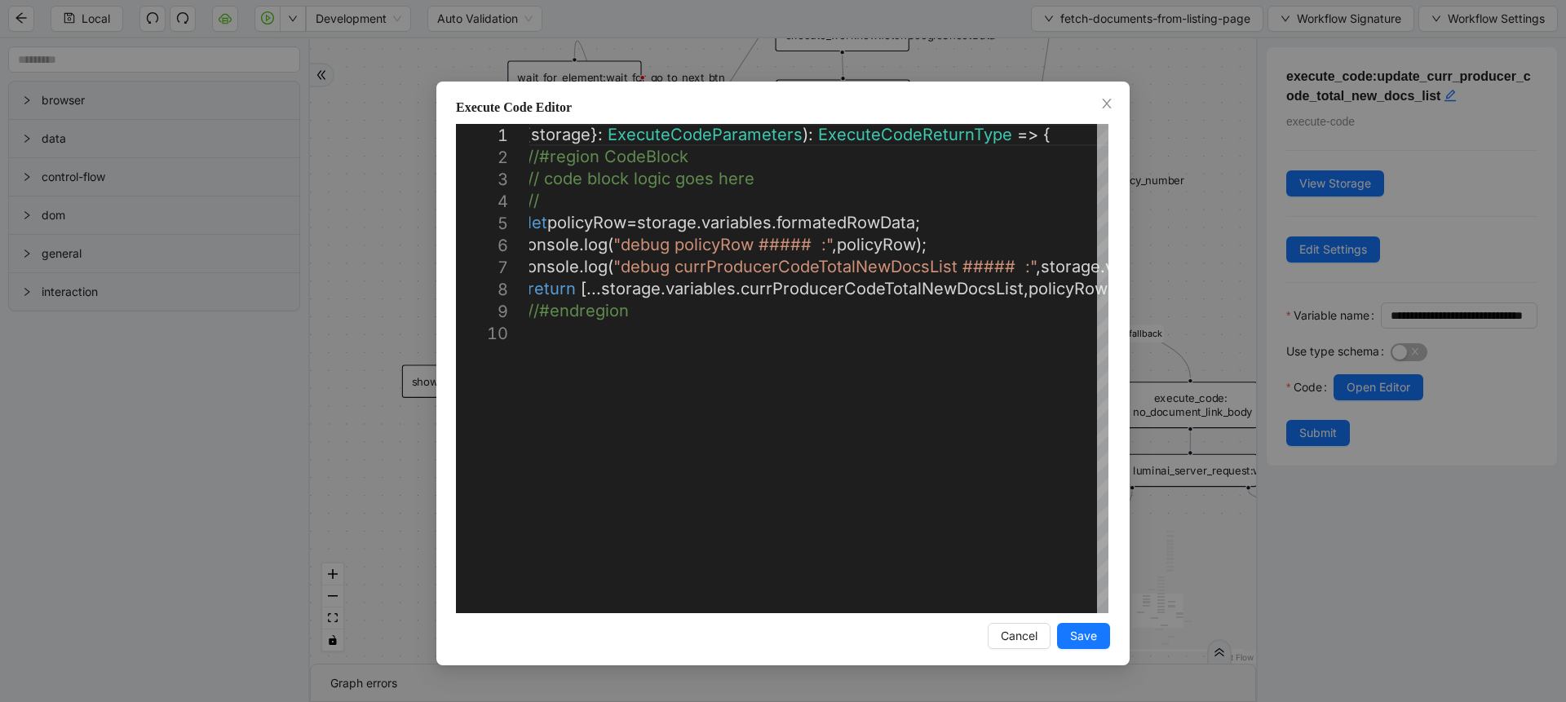
click at [1235, 288] on div "**********" at bounding box center [783, 351] width 1566 height 702
